Goal: Complete application form: Complete application form

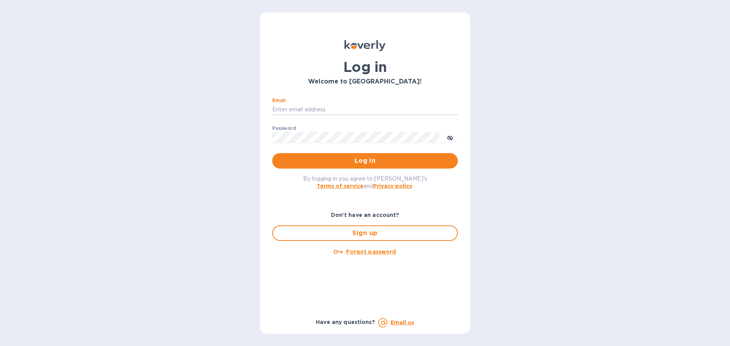
type input "[PERSON_NAME][EMAIL_ADDRESS][DOMAIN_NAME]"
click at [365, 160] on button "Log in" at bounding box center [365, 160] width 186 height 15
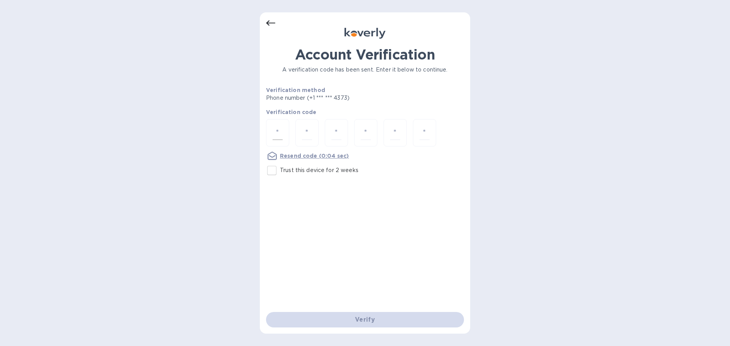
click at [277, 128] on input "number" at bounding box center [278, 133] width 10 height 14
type input "9"
type input "1"
type input "9"
type input "8"
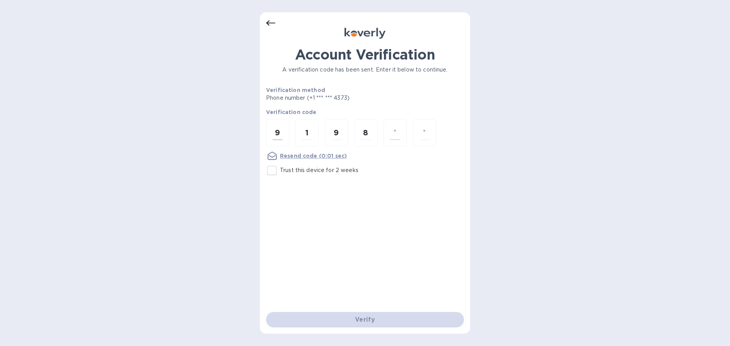
type input "2"
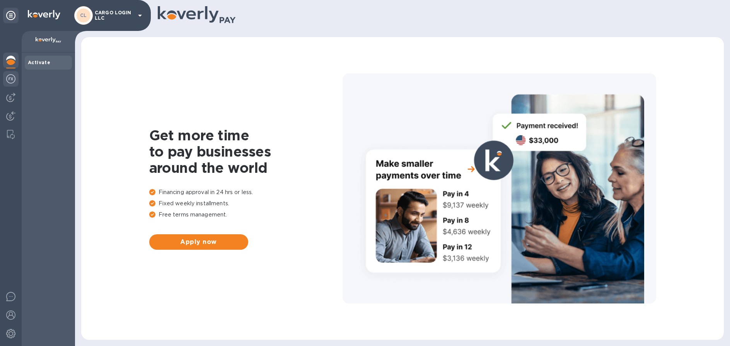
click at [10, 79] on img at bounding box center [10, 78] width 9 height 9
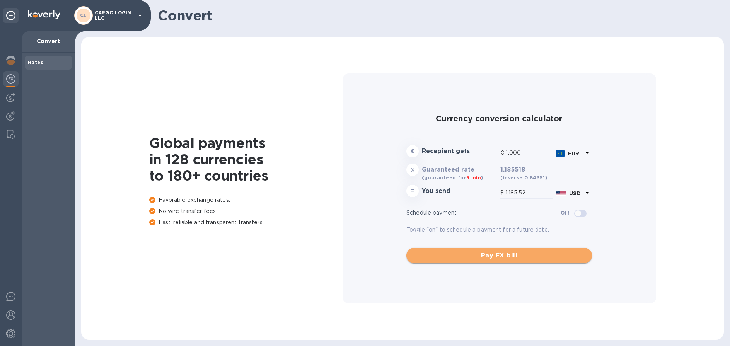
click at [457, 251] on span "Pay FX bill" at bounding box center [499, 255] width 173 height 9
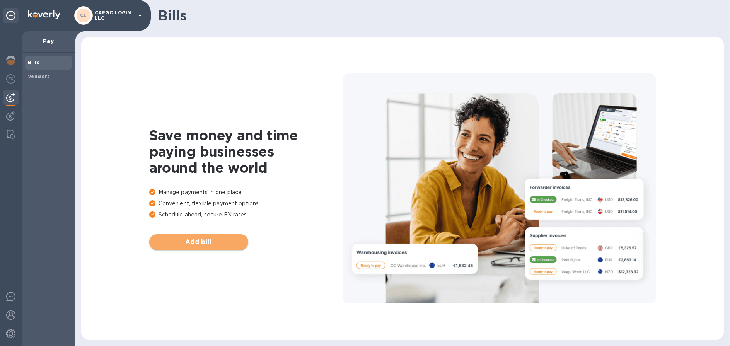
click at [214, 240] on span "Add bill" at bounding box center [198, 241] width 87 height 9
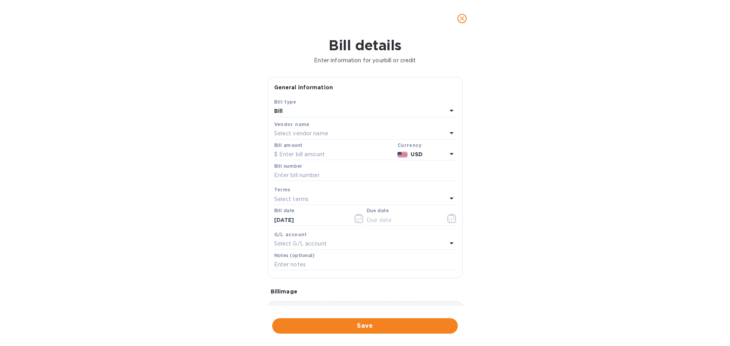
click at [355, 111] on div "Bill" at bounding box center [360, 111] width 173 height 11
click at [250, 118] on div "Bill details Enter information for your bill or credit General information Save…" at bounding box center [365, 191] width 730 height 309
click at [318, 137] on p "Select vendor name" at bounding box center [301, 134] width 54 height 8
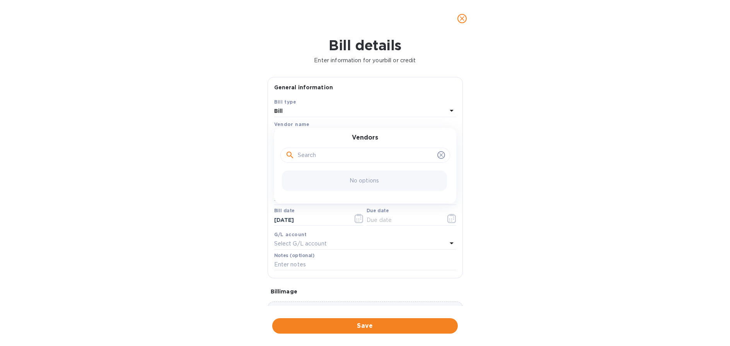
click at [249, 155] on div "Bill details Enter information for your bill or credit General information Save…" at bounding box center [365, 191] width 730 height 309
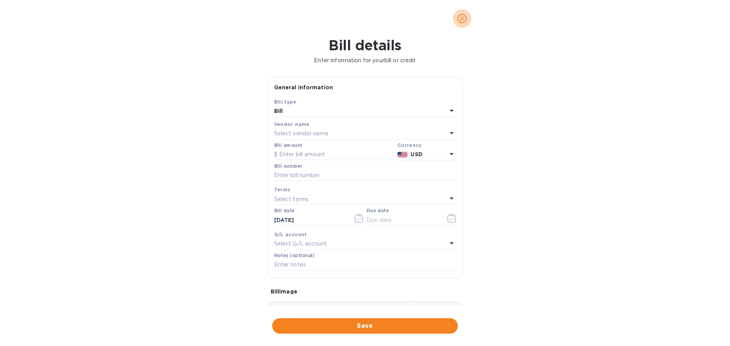
click at [462, 17] on icon "close" at bounding box center [462, 19] width 8 height 8
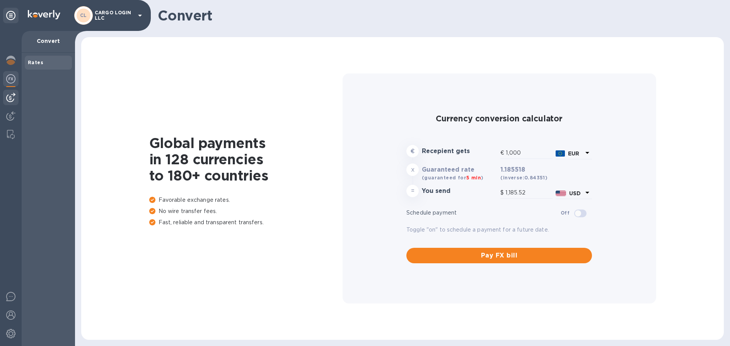
click at [10, 99] on img at bounding box center [10, 97] width 9 height 9
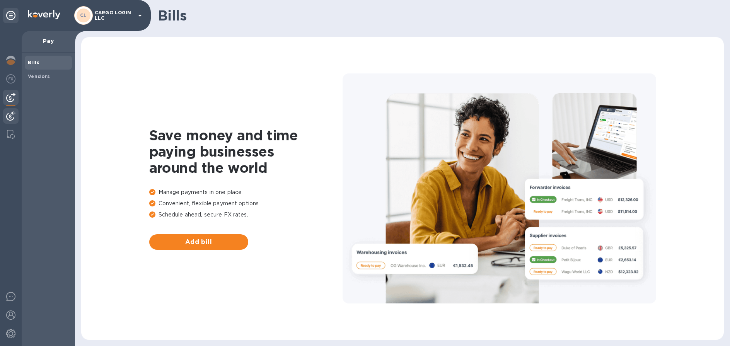
click at [14, 116] on img at bounding box center [10, 115] width 9 height 9
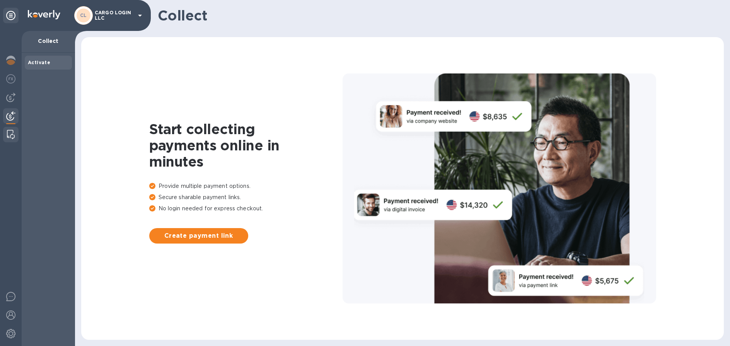
click at [10, 133] on img at bounding box center [11, 134] width 8 height 9
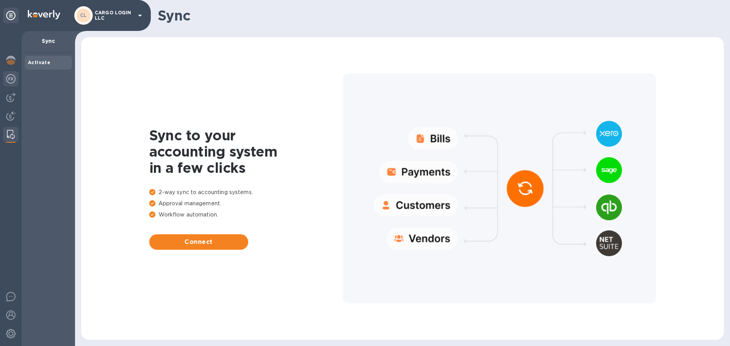
click at [14, 79] on img at bounding box center [10, 78] width 9 height 9
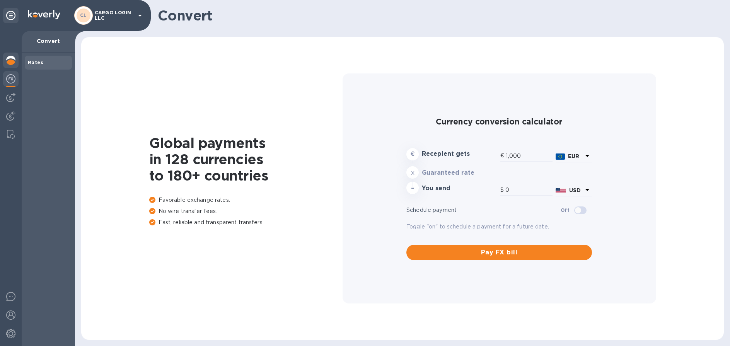
type input "1,185.52"
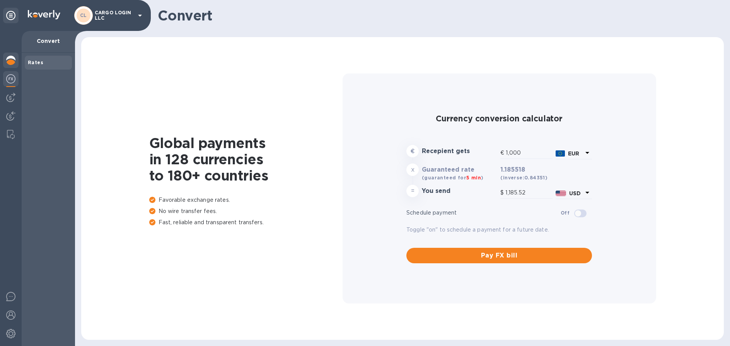
click at [15, 60] on img at bounding box center [10, 60] width 9 height 9
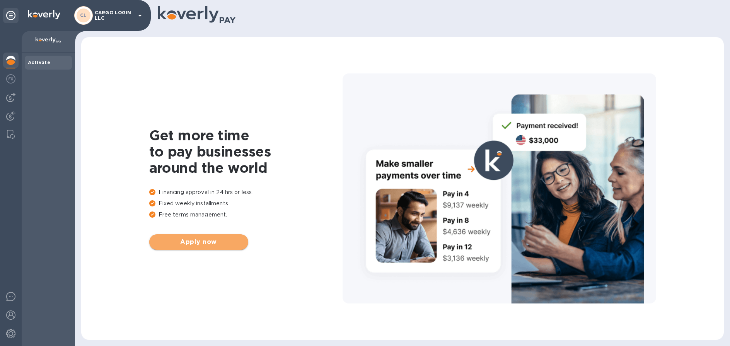
click at [200, 241] on span "Apply now" at bounding box center [198, 241] width 87 height 9
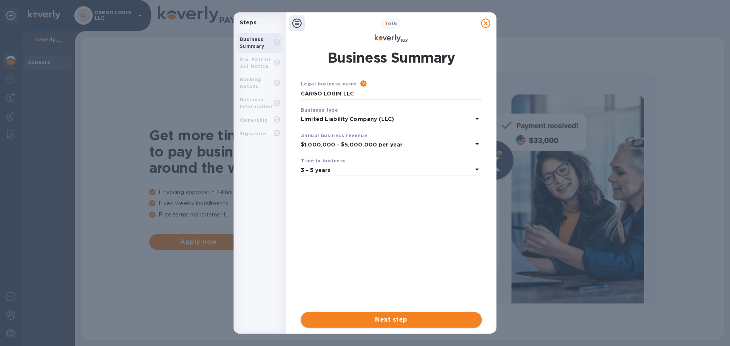
click at [410, 320] on span "Next step" at bounding box center [391, 319] width 169 height 9
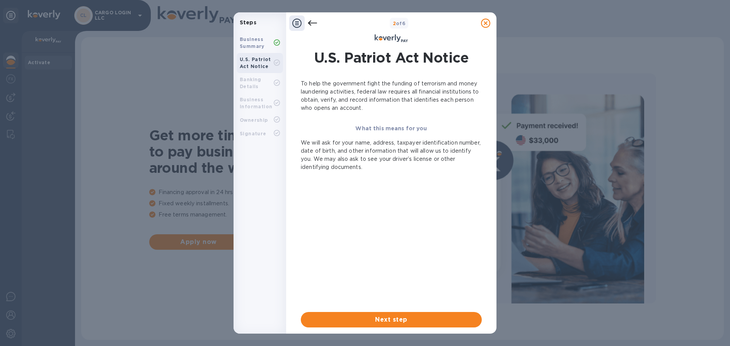
click at [410, 320] on span "Next step" at bounding box center [391, 319] width 169 height 9
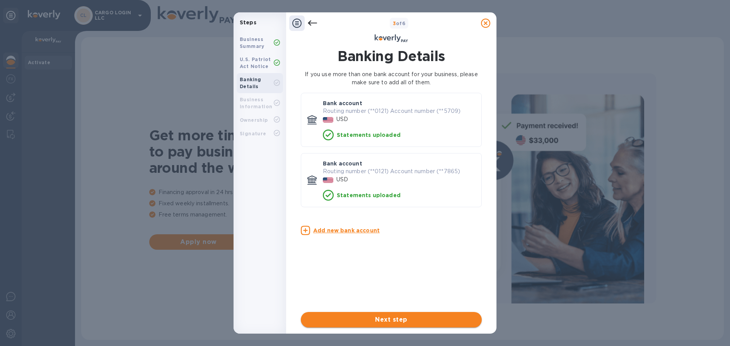
click at [410, 320] on span "Next step" at bounding box center [391, 319] width 169 height 9
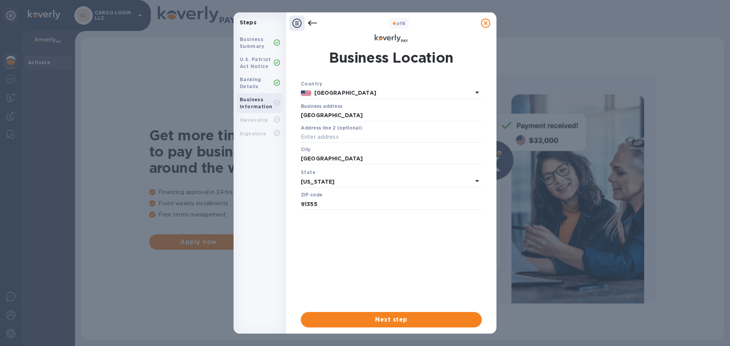
click at [410, 320] on span "Next step" at bounding box center [391, 319] width 169 height 9
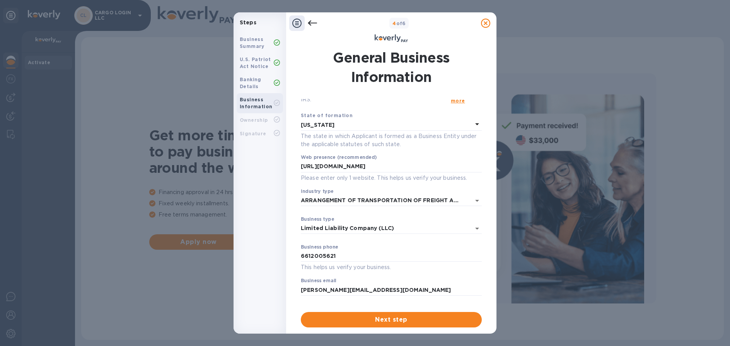
scroll to position [31, 0]
click at [400, 319] on span "Next step" at bounding box center [391, 319] width 169 height 9
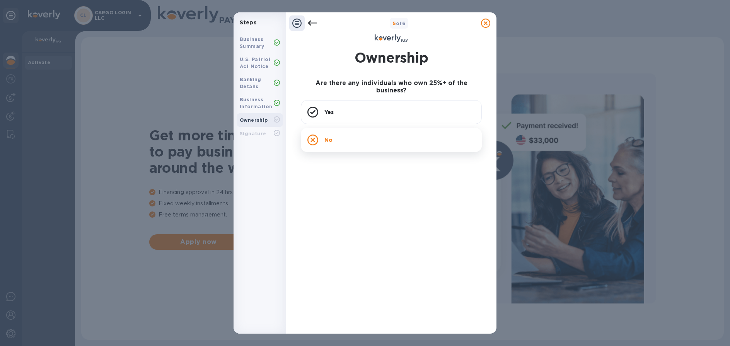
click at [359, 133] on div "No" at bounding box center [391, 140] width 181 height 24
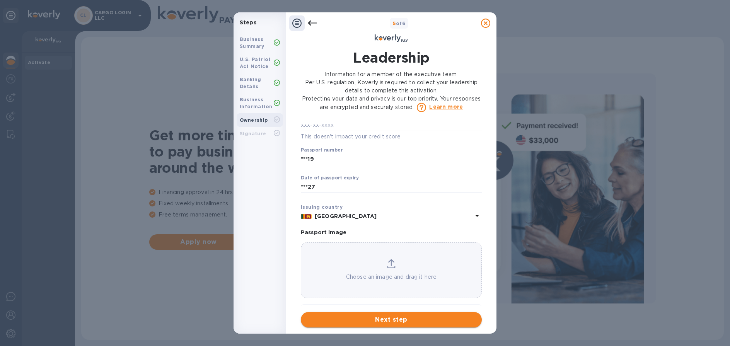
scroll to position [478, 0]
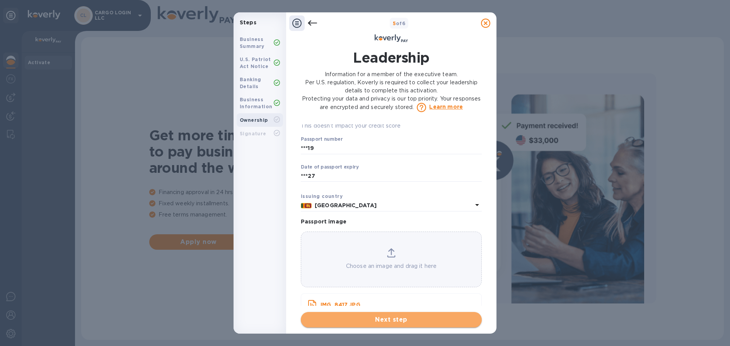
click at [365, 322] on span "Next step" at bounding box center [391, 319] width 169 height 9
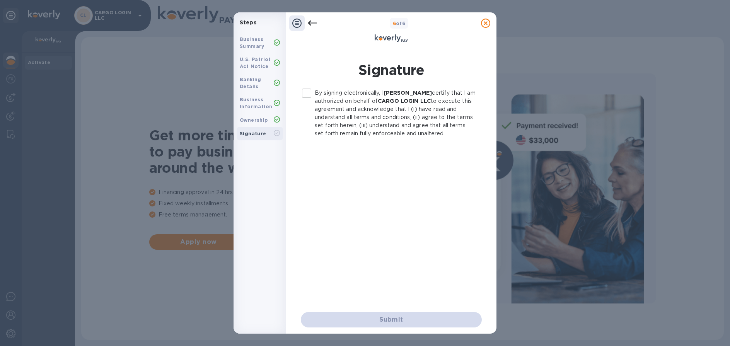
click at [308, 92] on input "By signing electronically, I [PERSON_NAME] certify that I am authorized on beha…" at bounding box center [306, 93] width 16 height 16
checkbox input "true"
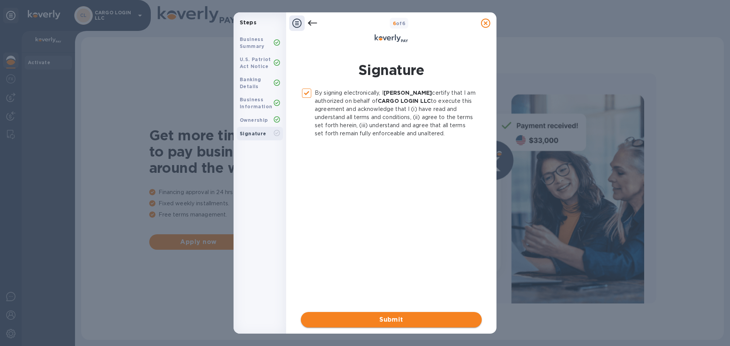
click at [388, 320] on span "Submit" at bounding box center [391, 319] width 169 height 9
